Goal: Task Accomplishment & Management: Complete application form

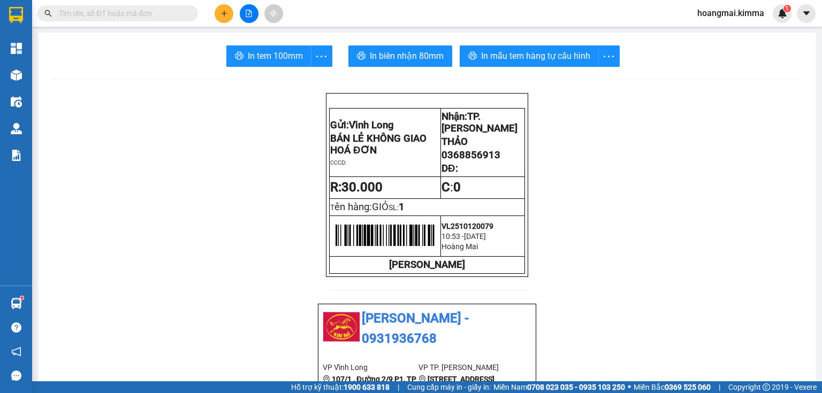
click at [218, 13] on button at bounding box center [224, 13] width 19 height 19
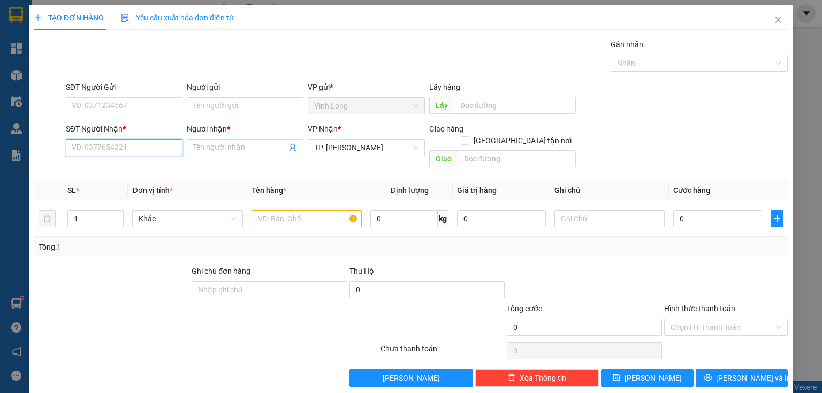
click at [119, 141] on input "SĐT Người Nhận *" at bounding box center [124, 147] width 117 height 17
type input "0707065056"
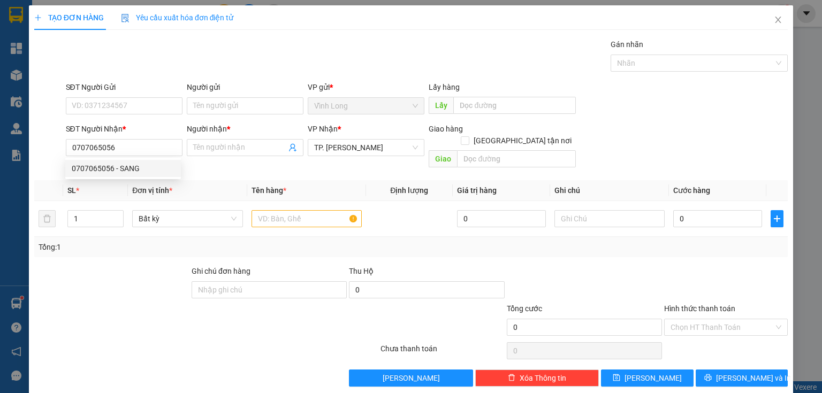
drag, startPoint x: 131, startPoint y: 177, endPoint x: 129, endPoint y: 172, distance: 5.6
click at [131, 176] on div "0707065056 0707065056 - SANG" at bounding box center [123, 168] width 116 height 21
click at [130, 150] on input "0707065056" at bounding box center [124, 147] width 117 height 17
click at [133, 172] on div "0707065056 - SANG" at bounding box center [123, 169] width 103 height 12
type input "SANG"
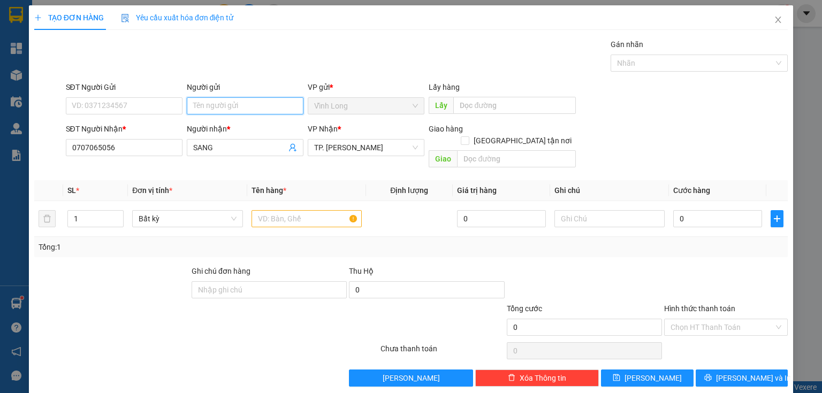
click at [233, 101] on input "Người gửi" at bounding box center [245, 105] width 117 height 17
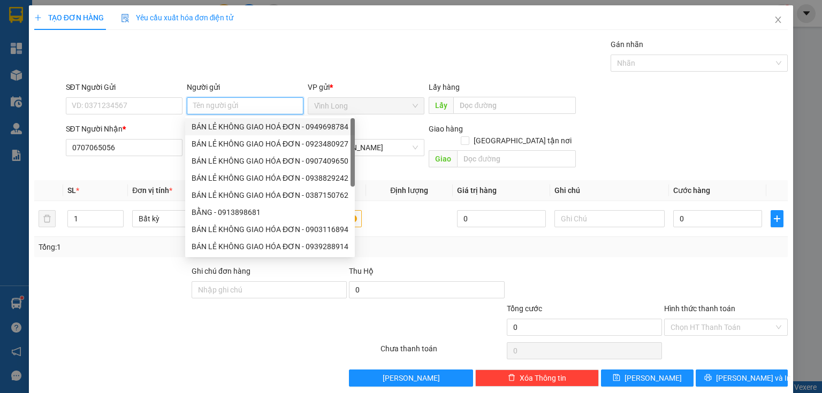
click at [226, 124] on div "BÁN LẺ KHÔNG GIAO HOÁ ĐƠN - 0949698784" at bounding box center [270, 127] width 157 height 12
type input "0949698784"
type input "BÁN LẺ KHÔNG GIAO HOÁ ĐƠN"
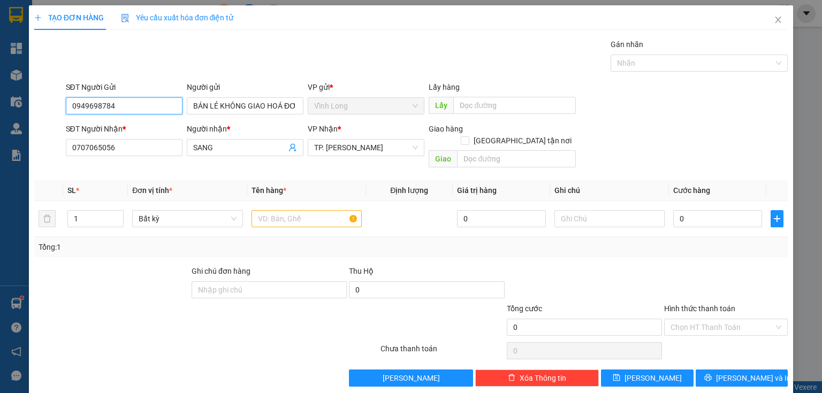
click at [116, 97] on input "0949698784" at bounding box center [124, 105] width 117 height 17
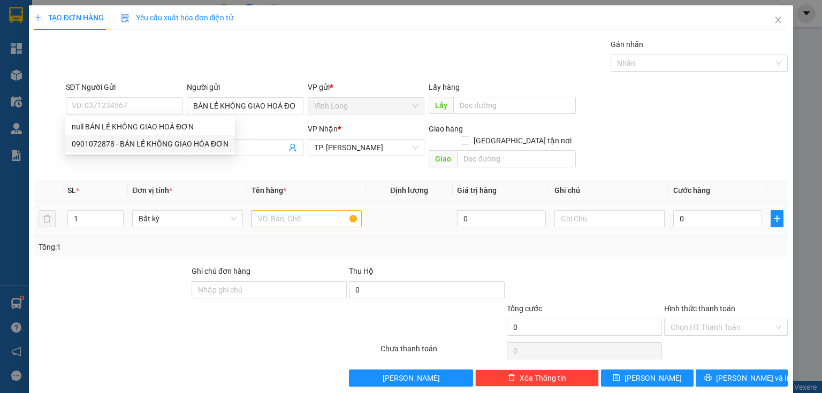
click at [269, 215] on div at bounding box center [306, 218] width 110 height 21
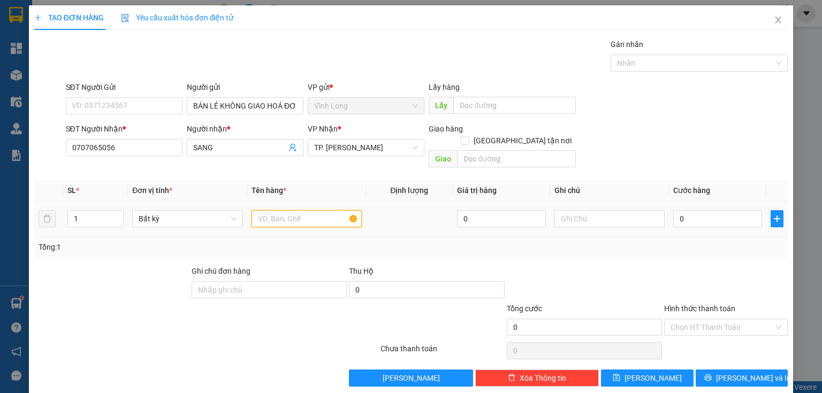
click at [267, 210] on input "text" at bounding box center [306, 218] width 110 height 17
type input "THÙNG"
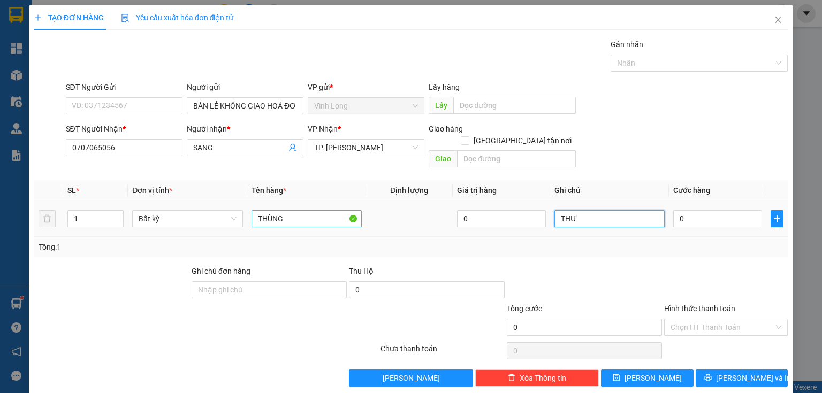
type input "THƯ"
type input "3"
type input "30"
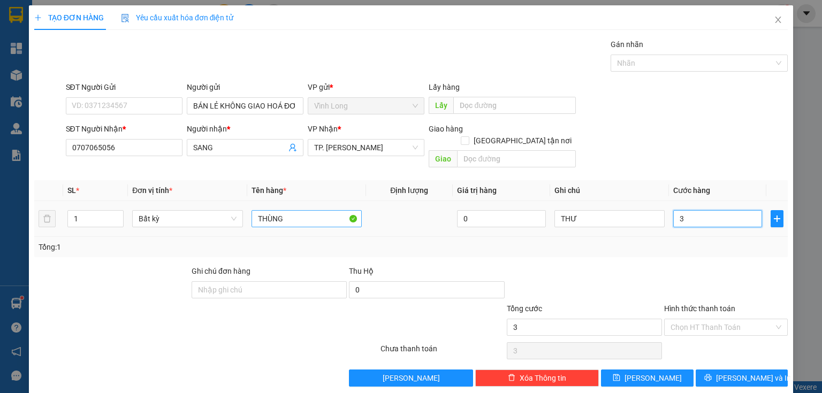
type input "30"
type input "30.000"
click at [716, 265] on div at bounding box center [726, 283] width 126 height 37
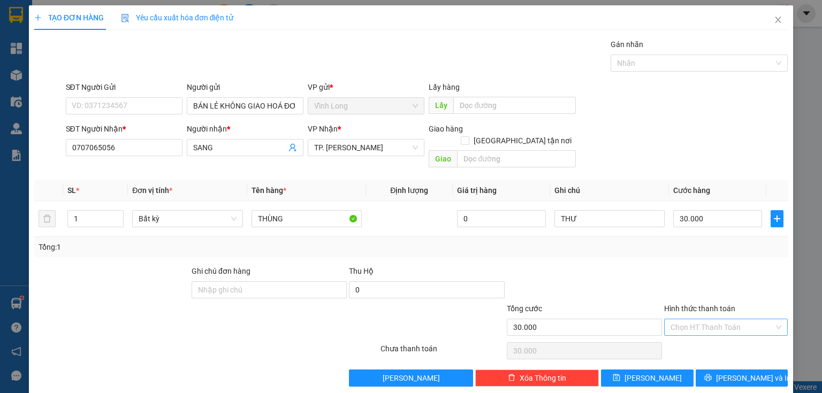
click at [719, 319] on input "Hình thức thanh toán" at bounding box center [721, 327] width 103 height 16
click at [717, 334] on div "Tại văn phòng" at bounding box center [720, 336] width 110 height 12
type input "0"
click at [727, 372] on span "[PERSON_NAME] và In" at bounding box center [753, 378] width 75 height 12
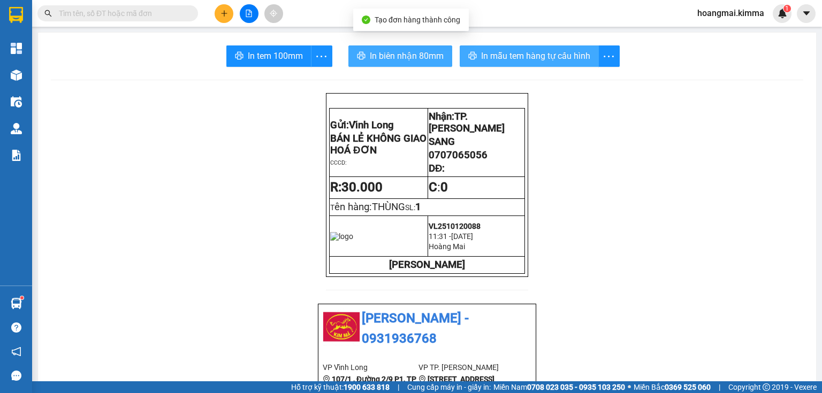
click at [381, 52] on span "In biên nhận 80mm" at bounding box center [407, 55] width 74 height 13
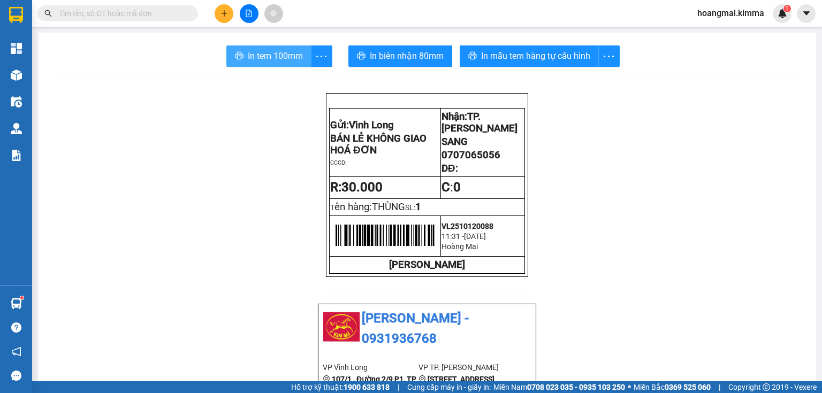
click at [255, 54] on span "In tem 100mm" at bounding box center [275, 55] width 55 height 13
click at [223, 11] on icon "plus" at bounding box center [223, 13] width 7 height 7
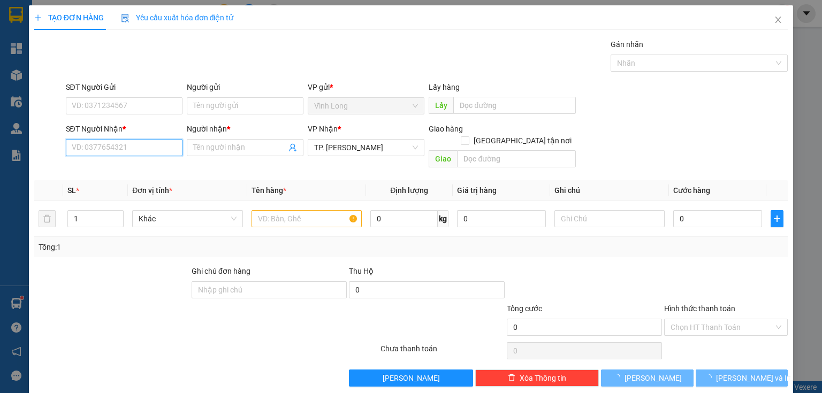
click at [146, 152] on input "SĐT Người Nhận *" at bounding box center [124, 147] width 117 height 17
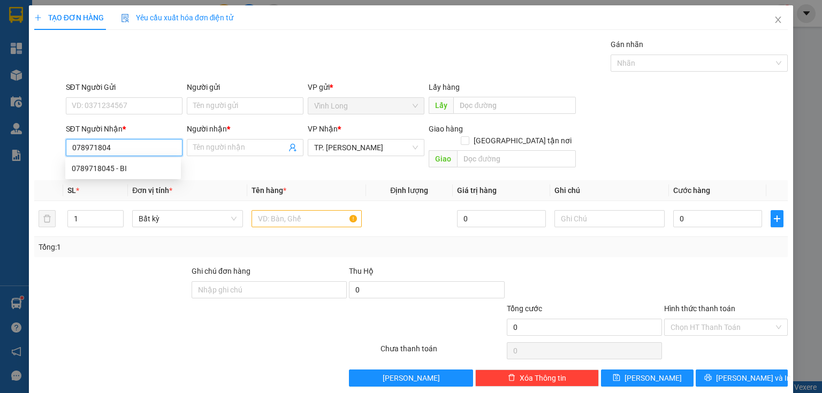
type input "0789718045"
click at [152, 166] on div "0789718045 - BI" at bounding box center [123, 169] width 103 height 12
type input "BI"
type input "TX GIAO"
type input "0789718045"
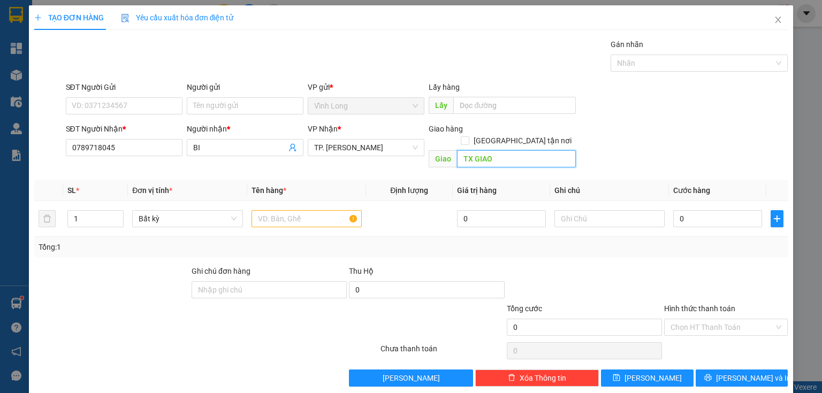
click at [526, 150] on input "TX GIAO" at bounding box center [516, 158] width 119 height 17
click at [525, 150] on input "TX GIAO" at bounding box center [516, 158] width 119 height 17
click at [224, 112] on input "Người gửi" at bounding box center [245, 105] width 117 height 17
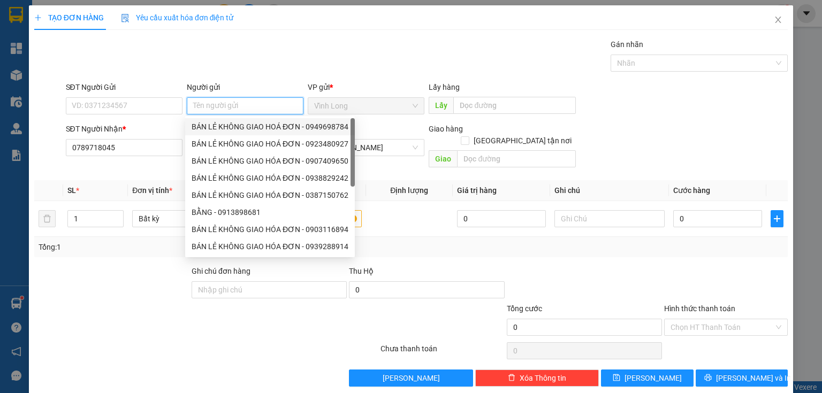
click at [221, 124] on div "BÁN LẺ KHÔNG GIAO HOÁ ĐƠN - 0949698784" at bounding box center [270, 127] width 157 height 12
type input "0949698784"
type input "BÁN LẺ KHÔNG GIAO HOÁ ĐƠN"
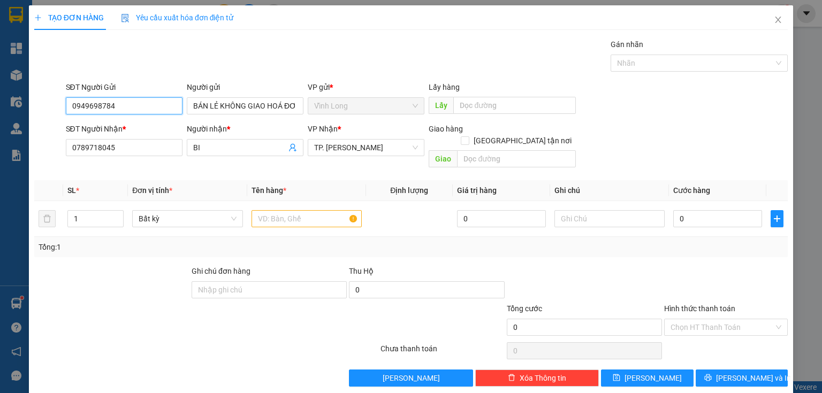
click at [163, 105] on input "0949698784" at bounding box center [124, 105] width 117 height 17
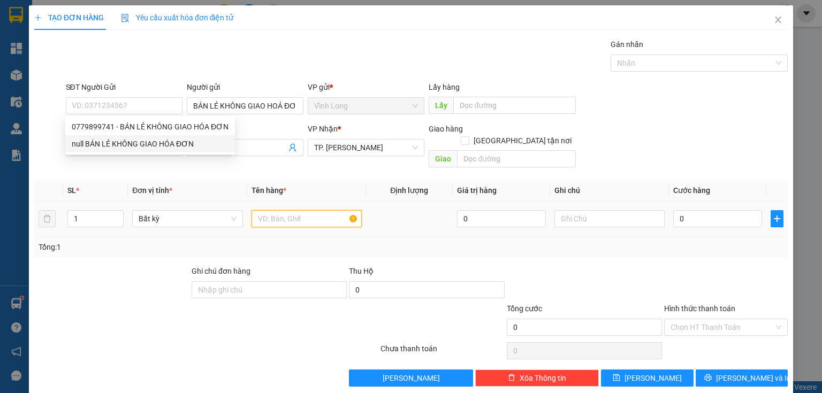
click at [317, 210] on input "text" at bounding box center [306, 218] width 110 height 17
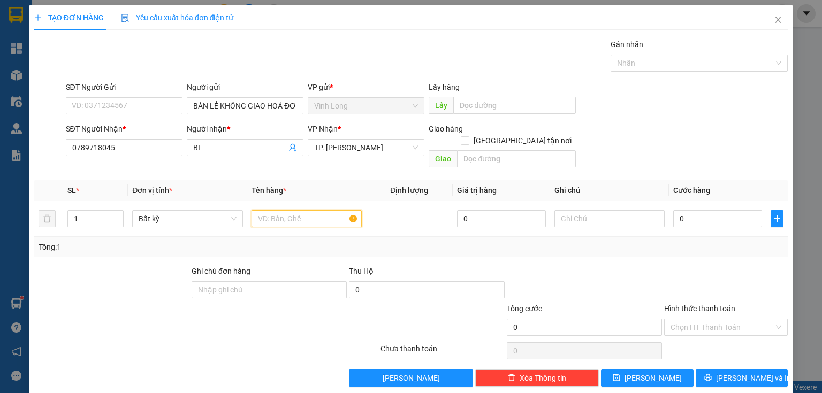
type input "T"
type input "Y"
type input "THÙNG"
click at [101, 211] on input "1" at bounding box center [95, 219] width 55 height 16
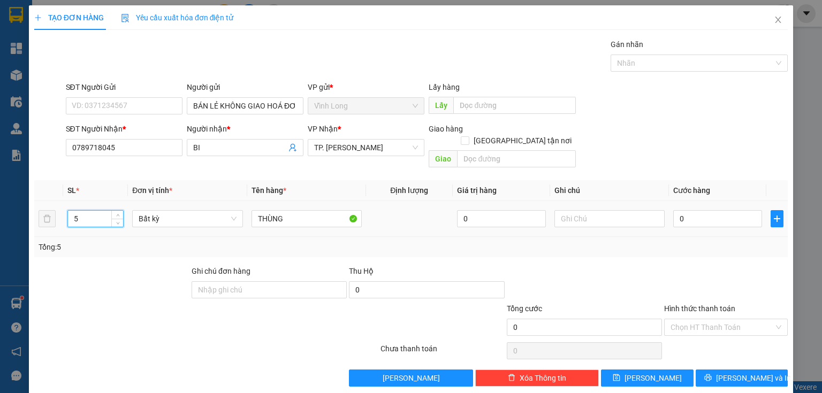
type input "5"
click at [616, 216] on div at bounding box center [609, 218] width 110 height 21
click at [610, 212] on input "text" at bounding box center [609, 218] width 110 height 17
type input "THƯ"
type input "2"
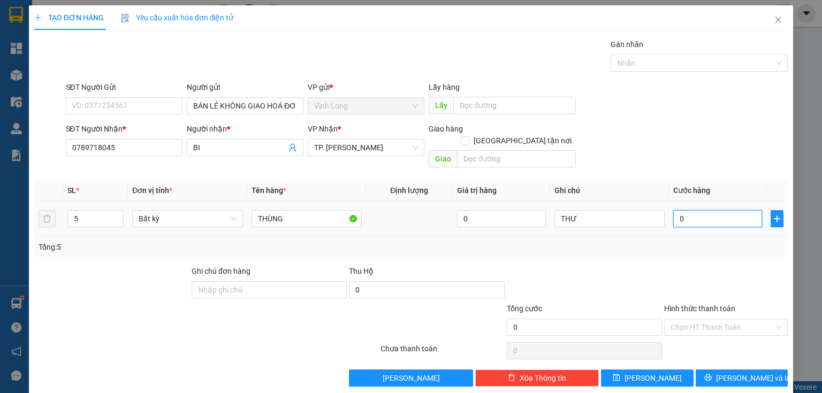
type input "2"
type input "0"
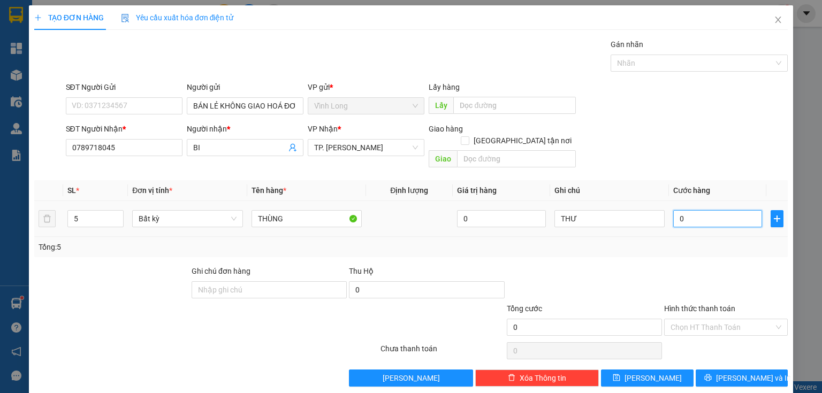
type input "05"
type input "5"
type input "0"
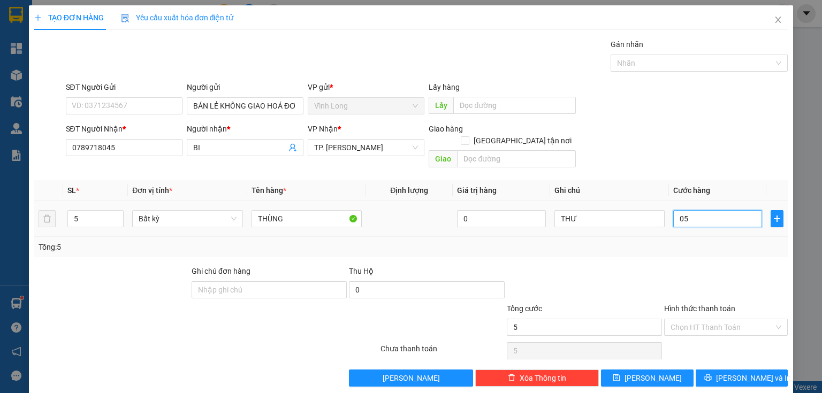
type input "0"
type input "02"
type input "2"
type input "020"
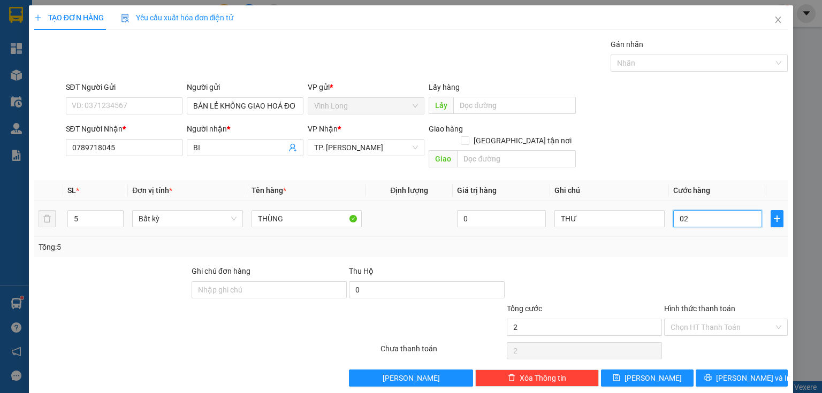
type input "20"
type input "0.200"
type input "200"
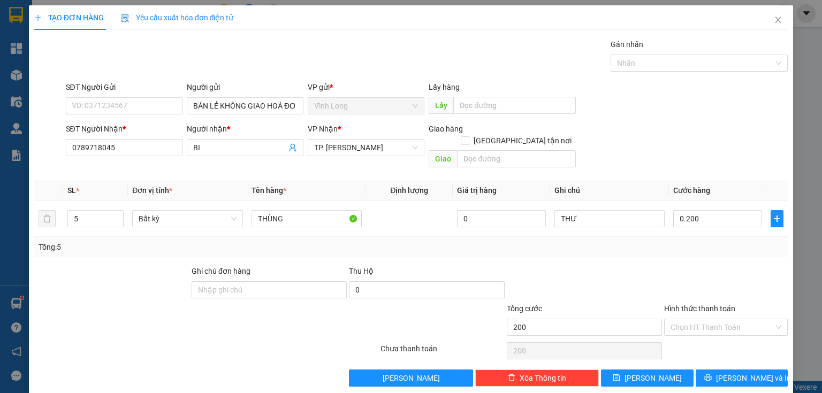
type input "200.000"
click at [688, 265] on div at bounding box center [726, 283] width 126 height 37
click at [732, 249] on div "Transit Pickup Surcharge Ids Transit Deliver Surcharge Ids Transit Deliver Surc…" at bounding box center [410, 213] width 753 height 348
drag, startPoint x: 723, startPoint y: 312, endPoint x: 729, endPoint y: 303, distance: 10.8
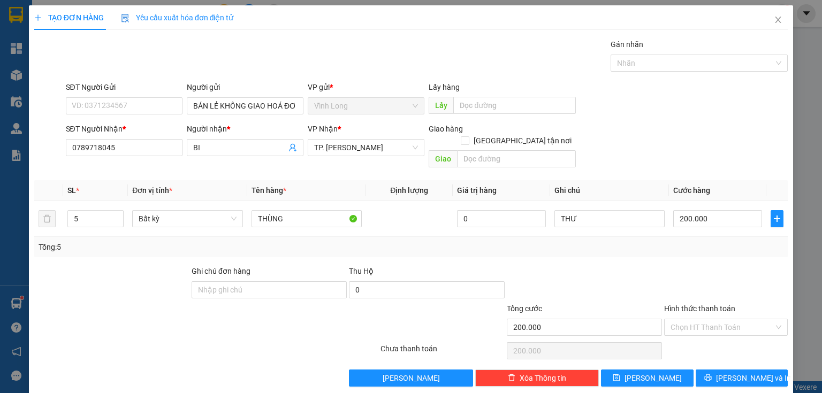
click at [726, 319] on input "Hình thức thanh toán" at bounding box center [721, 327] width 103 height 16
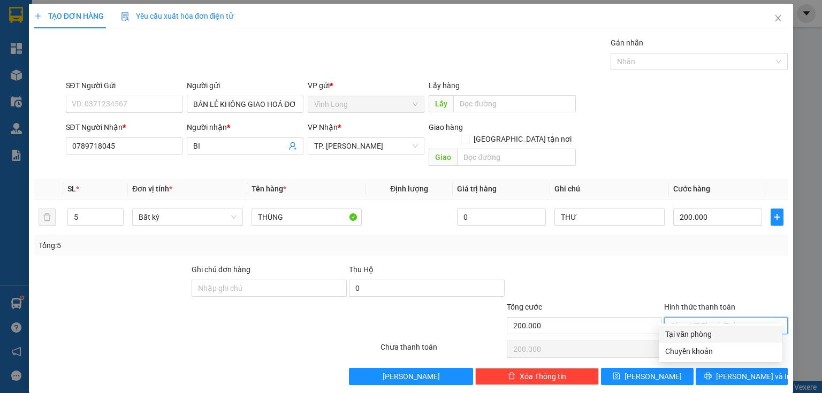
click at [694, 335] on div "Tại văn phòng" at bounding box center [720, 334] width 110 height 12
type input "0"
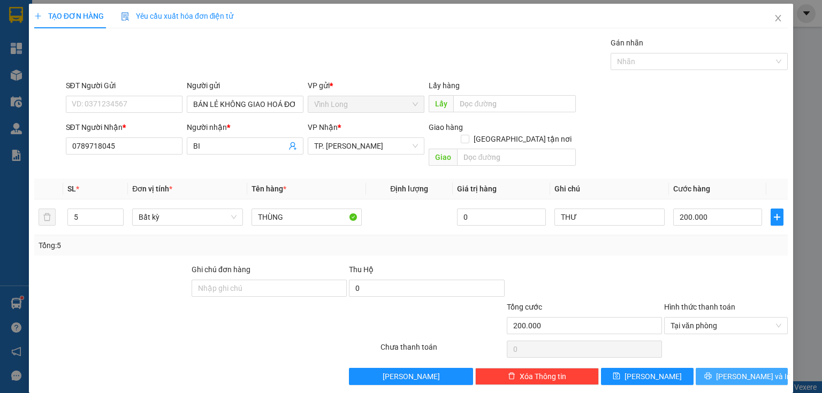
drag, startPoint x: 719, startPoint y: 358, endPoint x: 430, endPoint y: 259, distance: 306.0
click at [719, 368] on button "[PERSON_NAME] và In" at bounding box center [741, 376] width 93 height 17
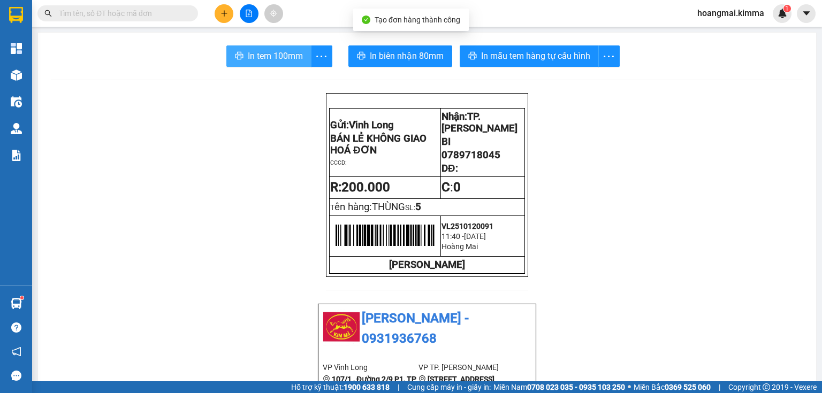
click at [274, 60] on span "In tem 100mm" at bounding box center [275, 55] width 55 height 13
click at [225, 11] on icon "plus" at bounding box center [223, 13] width 7 height 7
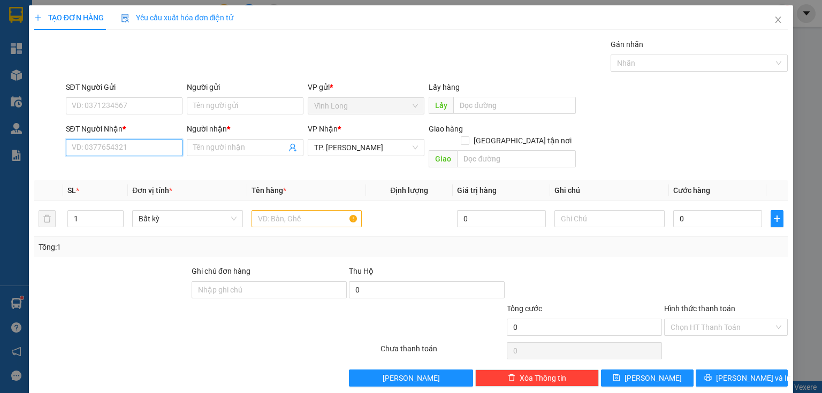
click at [129, 149] on input "SĐT Người Nhận *" at bounding box center [124, 147] width 117 height 17
type input "0932648427"
click at [122, 165] on div "0932648427 - BI LONG" at bounding box center [123, 169] width 103 height 12
type input "BI LONG"
type input "0932648427"
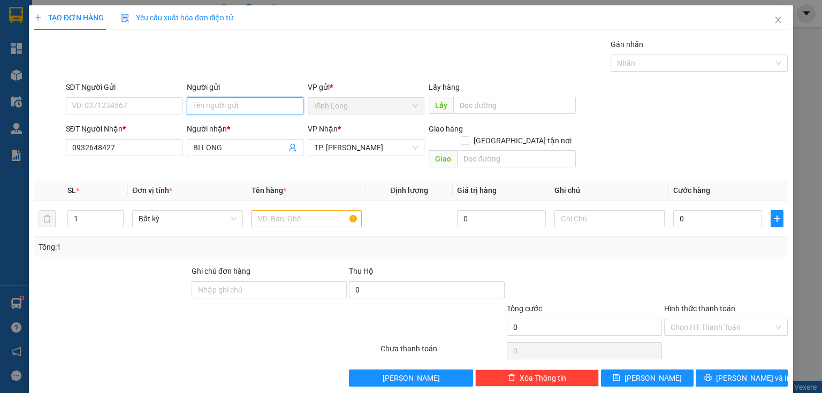
click at [264, 102] on input "Người gửi" at bounding box center [245, 105] width 117 height 17
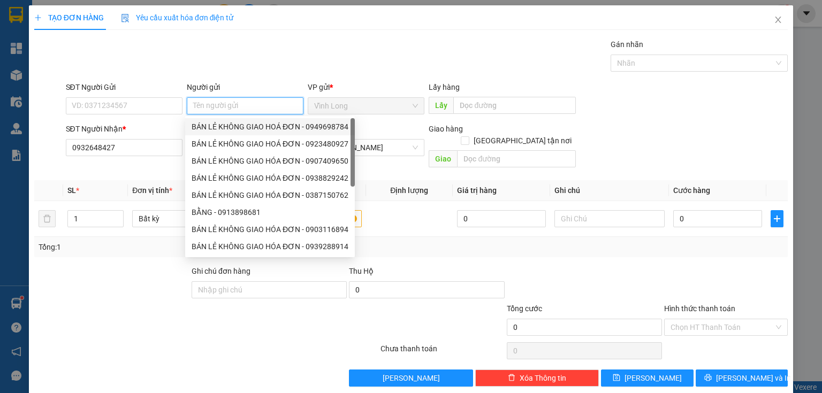
click at [229, 126] on div "BÁN LẺ KHÔNG GIAO HOÁ ĐƠN - 0949698784" at bounding box center [270, 127] width 157 height 12
type input "0949698784"
type input "BÁN LẺ KHÔNG GIAO HOÁ ĐƠN"
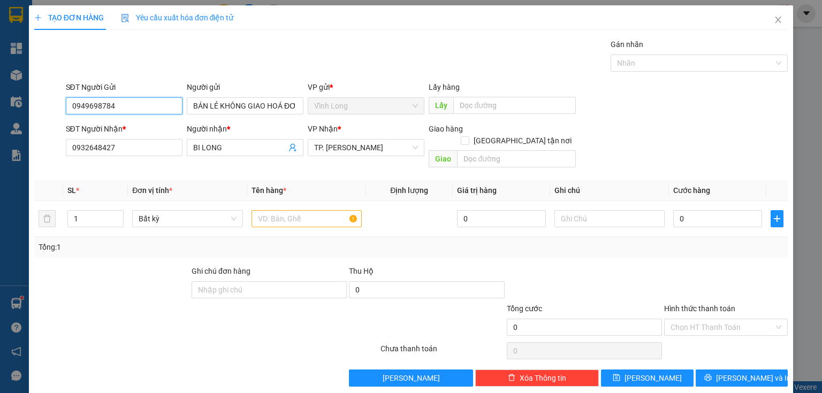
click at [148, 105] on input "0949698784" at bounding box center [124, 105] width 117 height 17
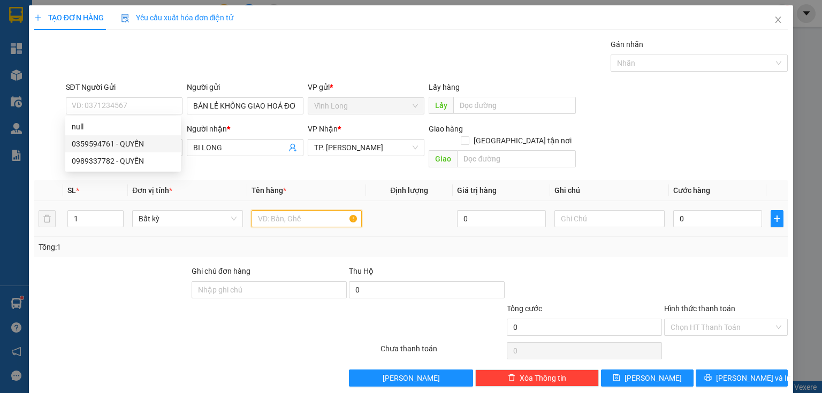
click at [270, 210] on input "text" at bounding box center [306, 218] width 110 height 17
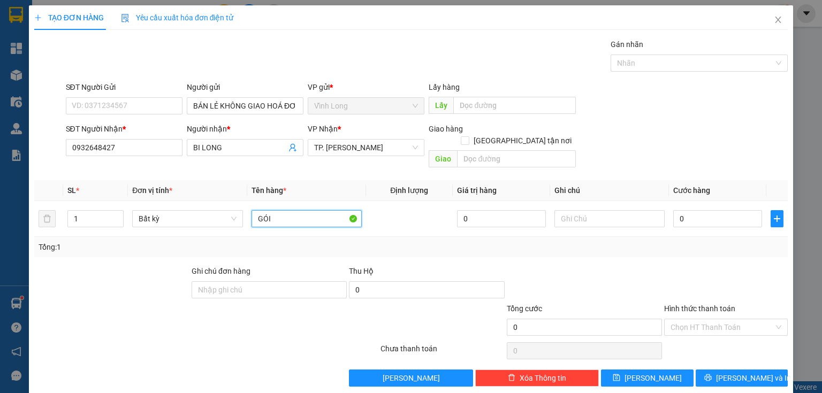
type input "GÓI"
type input "THƯ"
type input "3"
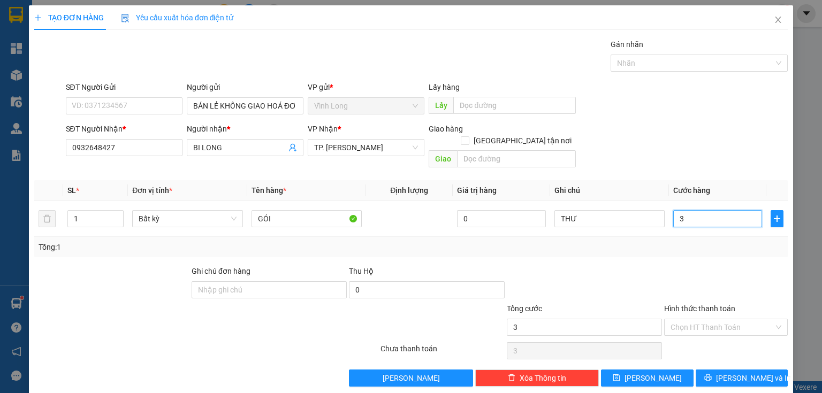
type input "30"
type input "30.000"
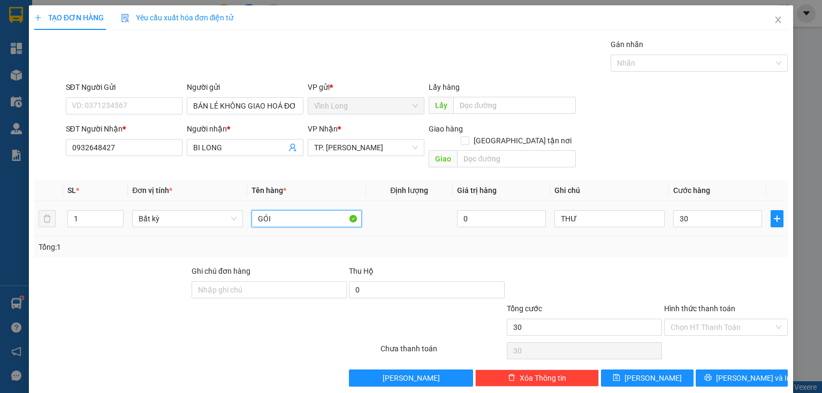
type input "30.000"
click at [311, 211] on input "GÓI" at bounding box center [306, 218] width 110 height 17
type input "GÓI(HỘP ĐỎ)"
click at [715, 279] on div at bounding box center [726, 283] width 126 height 37
click at [728, 319] on input "Hình thức thanh toán" at bounding box center [721, 327] width 103 height 16
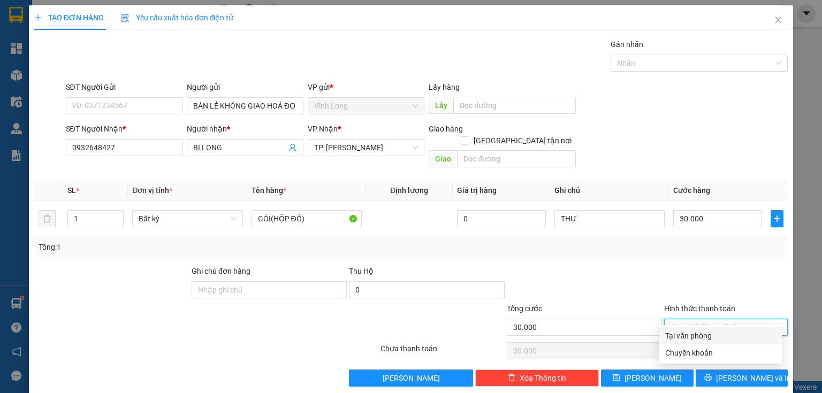
click at [711, 333] on div "Tại văn phòng" at bounding box center [720, 336] width 110 height 12
type input "0"
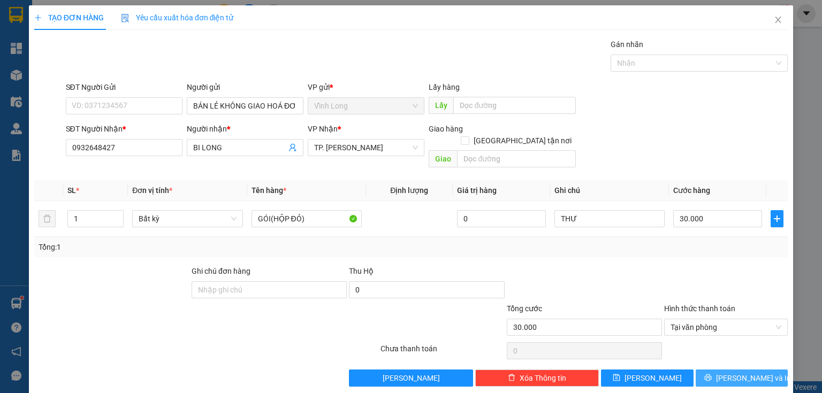
click at [732, 372] on span "[PERSON_NAME] và In" at bounding box center [753, 378] width 75 height 12
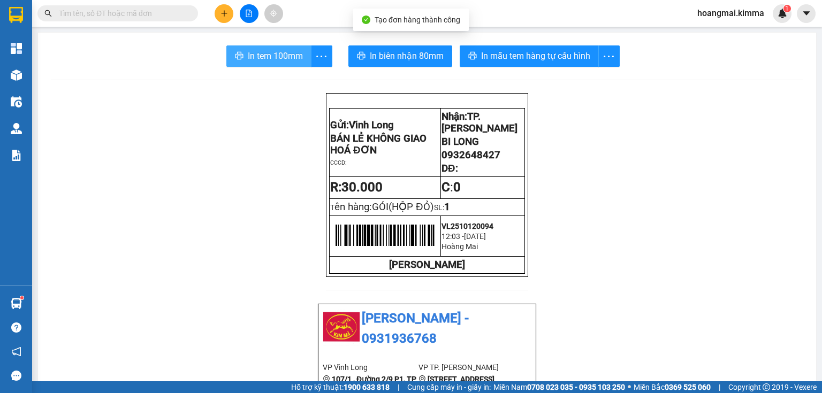
click at [288, 62] on span "In tem 100mm" at bounding box center [275, 55] width 55 height 13
click at [223, 17] on button at bounding box center [224, 13] width 19 height 19
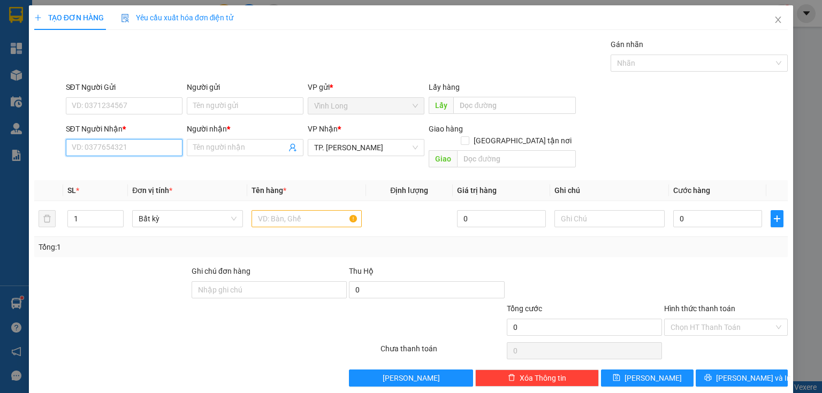
click at [165, 140] on input "SĐT Người Nhận *" at bounding box center [124, 147] width 117 height 17
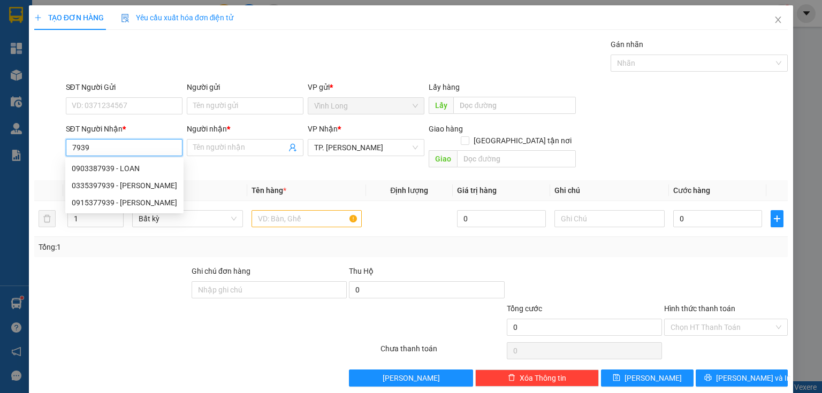
click at [71, 147] on input "7939" at bounding box center [124, 147] width 117 height 17
type input "7939"
click at [272, 211] on input "text" at bounding box center [306, 218] width 110 height 17
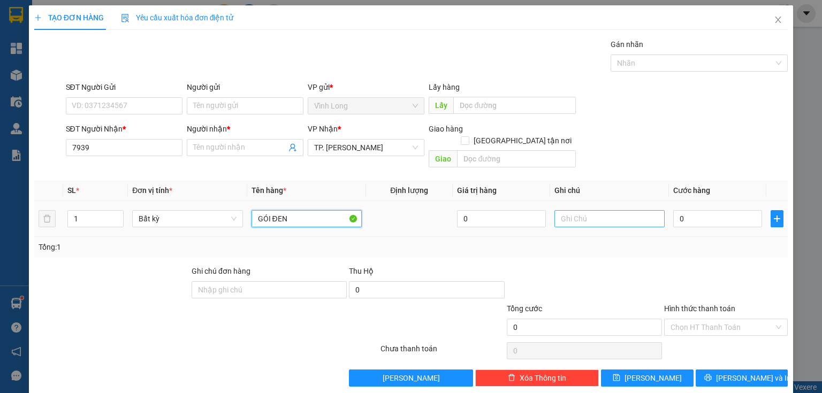
type input "GÓI ĐEN"
click at [572, 210] on input "text" at bounding box center [609, 218] width 110 height 17
type input "THUY"
click at [707, 210] on input "0" at bounding box center [717, 218] width 89 height 17
type input "3"
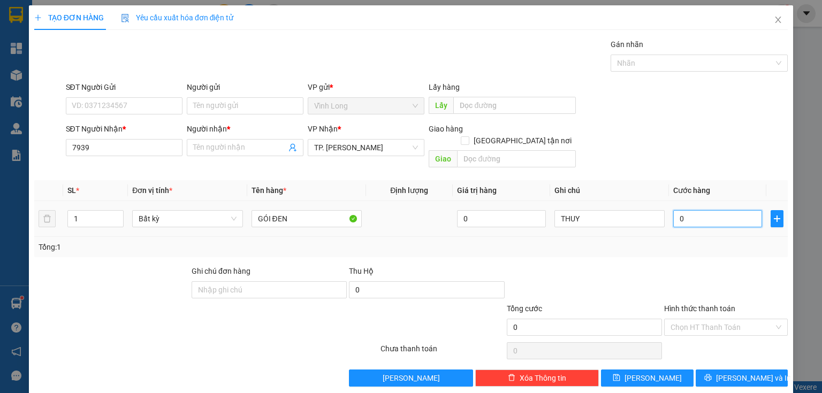
type input "3"
type input "0"
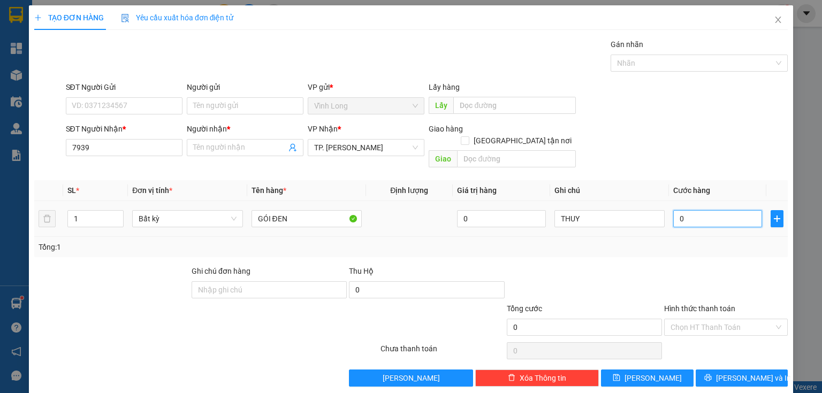
type input "02"
type input "2"
type input "020"
type input "20"
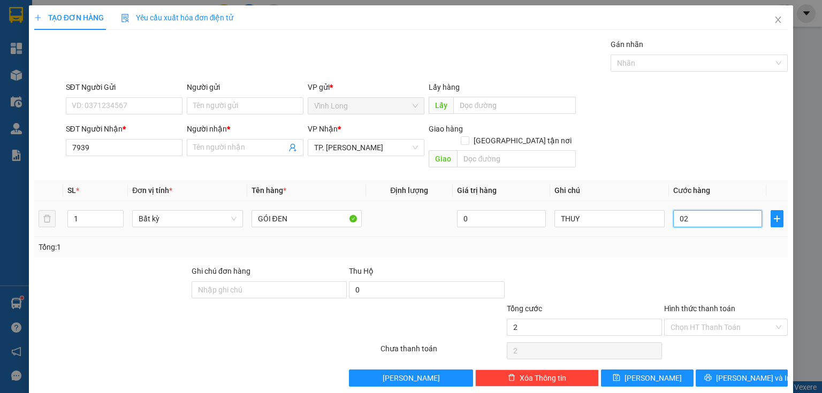
type input "20"
type input "20.000"
click at [230, 107] on input "Người gửi" at bounding box center [245, 105] width 117 height 17
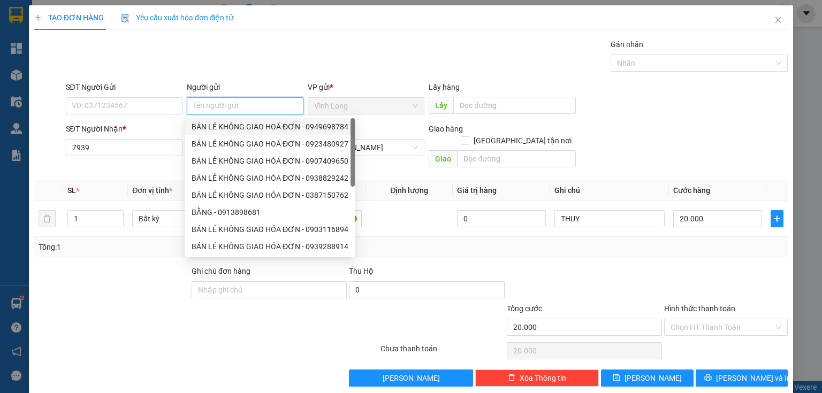
click at [219, 129] on div "BÁN LẺ KHÔNG GIAO HOÁ ĐƠN - 0949698784" at bounding box center [270, 127] width 157 height 12
type input "0949698784"
type input "BÁN LẺ KHÔNG GIAO HOÁ ĐƠN"
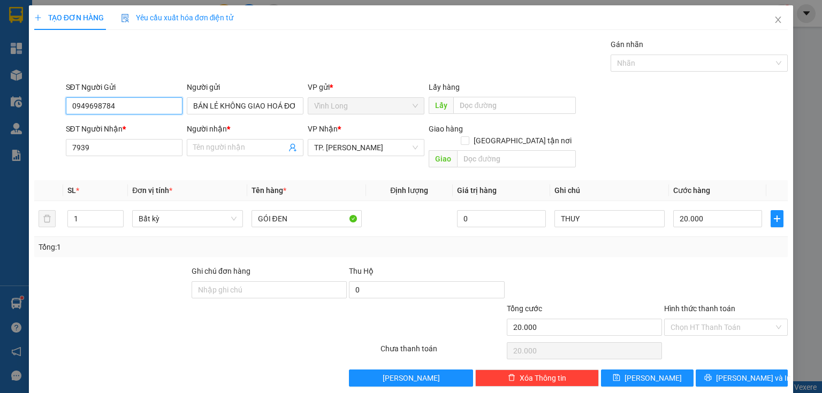
drag, startPoint x: 81, startPoint y: 120, endPoint x: 3, endPoint y: 163, distance: 88.8
click at [0, 167] on div "TẠO ĐƠN HÀNG Yêu cầu xuất hóa đơn điện tử Transit Pickup Surcharge Ids Transit …" at bounding box center [411, 196] width 822 height 393
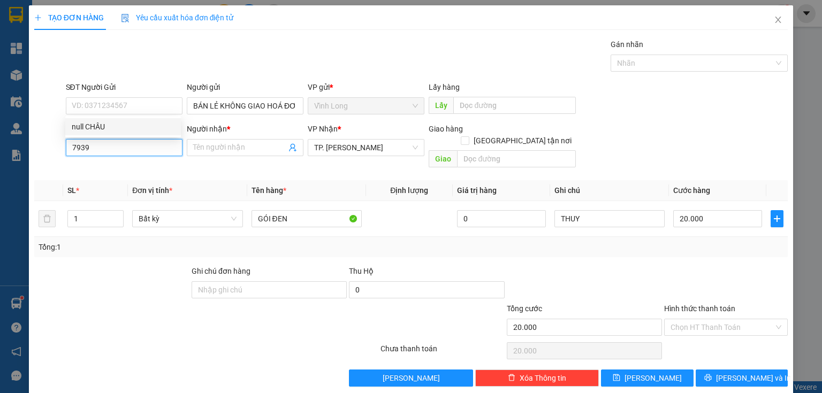
click at [73, 148] on input "7939" at bounding box center [124, 147] width 117 height 17
type input "0766957939"
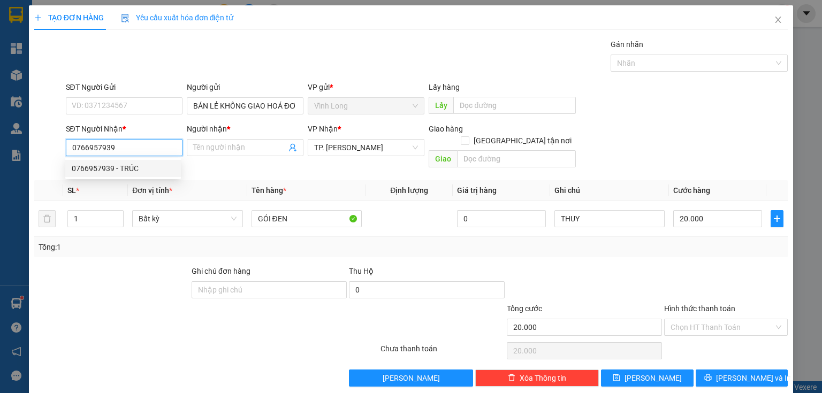
click at [153, 166] on div "0766957939 - TRÚC" at bounding box center [123, 169] width 103 height 12
type input "TRÚC"
type input "0766957939"
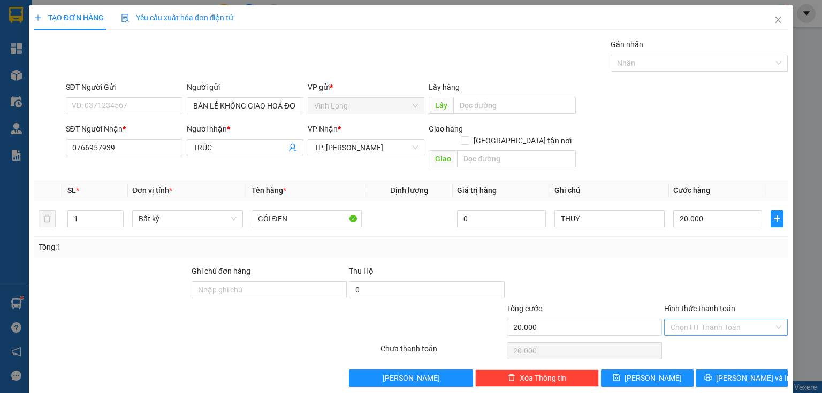
click at [719, 319] on input "Hình thức thanh toán" at bounding box center [721, 327] width 103 height 16
click at [670, 340] on div "Tại văn phòng" at bounding box center [720, 336] width 110 height 12
type input "0"
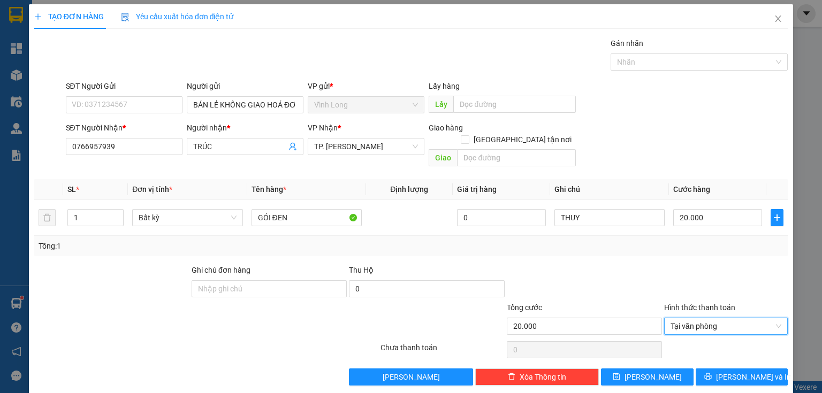
scroll to position [2, 0]
click at [701, 368] on button "[PERSON_NAME] và In" at bounding box center [741, 376] width 93 height 17
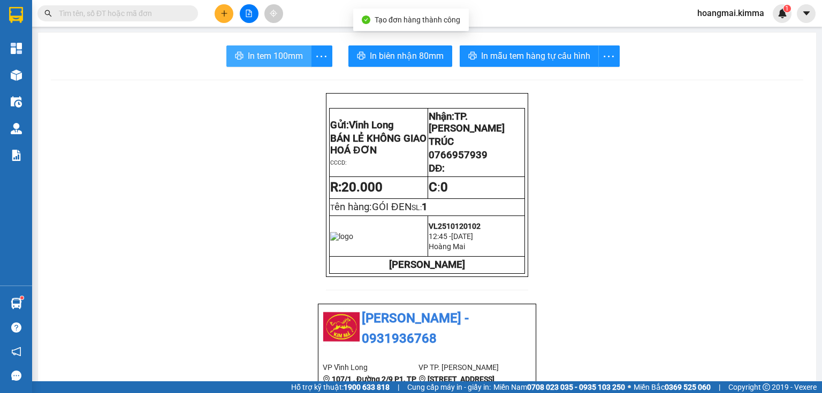
click at [226, 52] on button "In tem 100mm" at bounding box center [268, 55] width 85 height 21
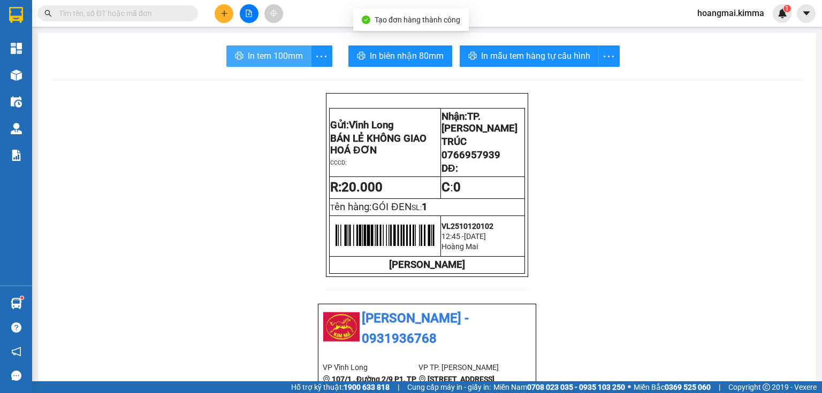
click at [248, 53] on span "In tem 100mm" at bounding box center [275, 55] width 55 height 13
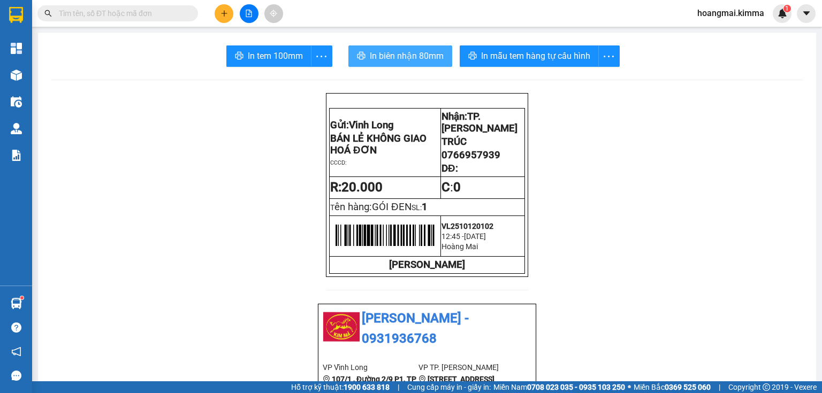
click at [408, 56] on span "In biên nhận 80mm" at bounding box center [407, 55] width 74 height 13
click at [160, 12] on input "text" at bounding box center [122, 13] width 126 height 12
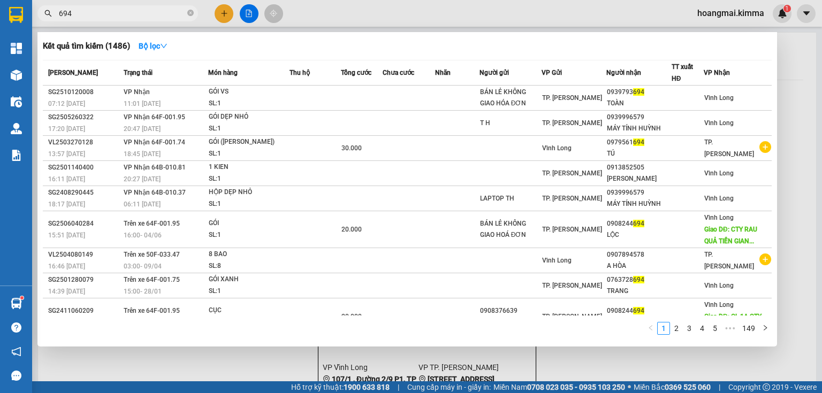
type input "694"
click at [191, 13] on icon "close-circle" at bounding box center [190, 13] width 6 height 6
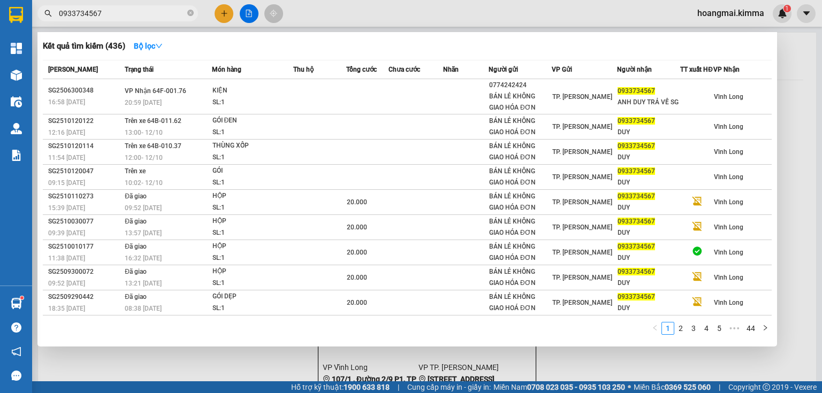
type input "0933734567"
